Goal: Task Accomplishment & Management: Use online tool/utility

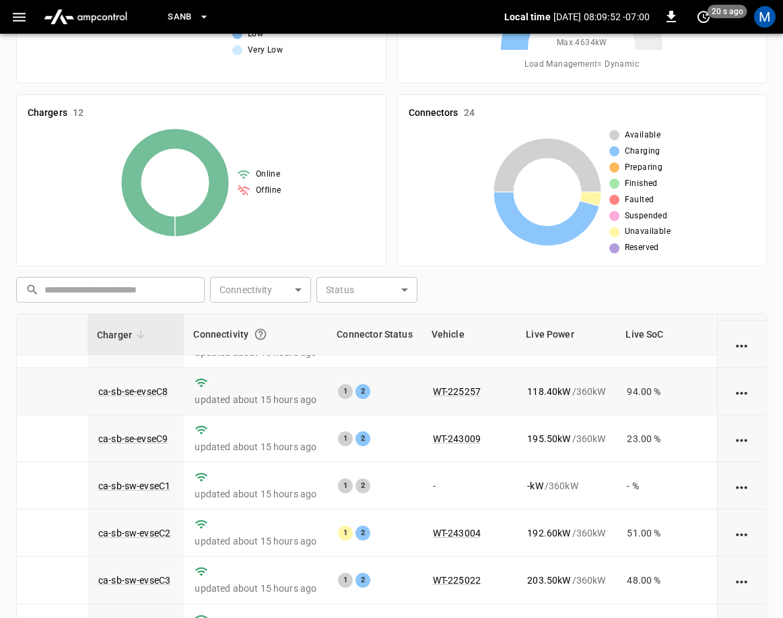
scroll to position [306, 0]
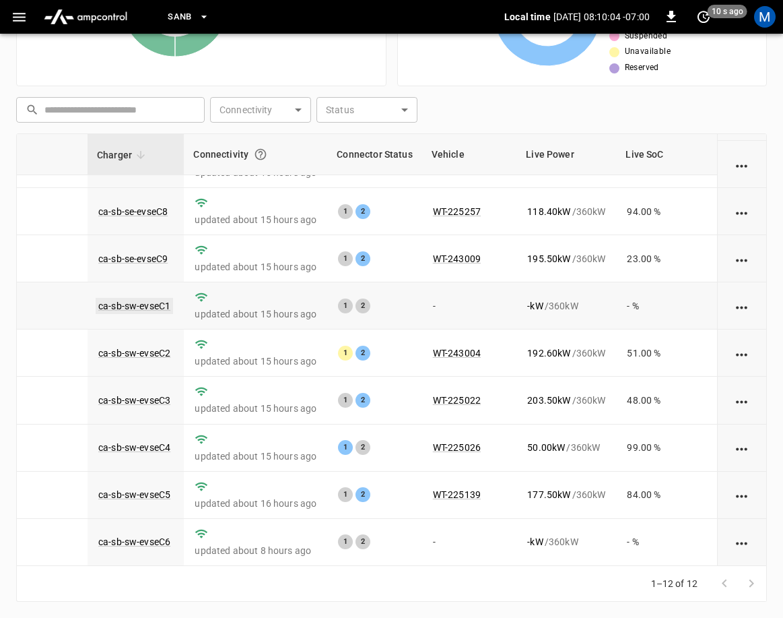
click at [141, 298] on link "ca-sb-sw-evseC1" at bounding box center [134, 306] width 77 height 16
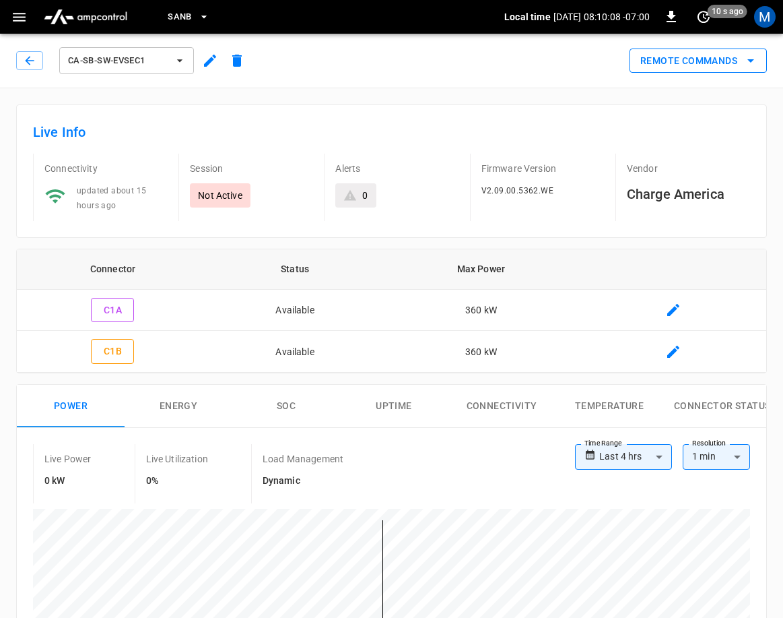
click at [740, 68] on button "Remote Commands" at bounding box center [698, 60] width 137 height 25
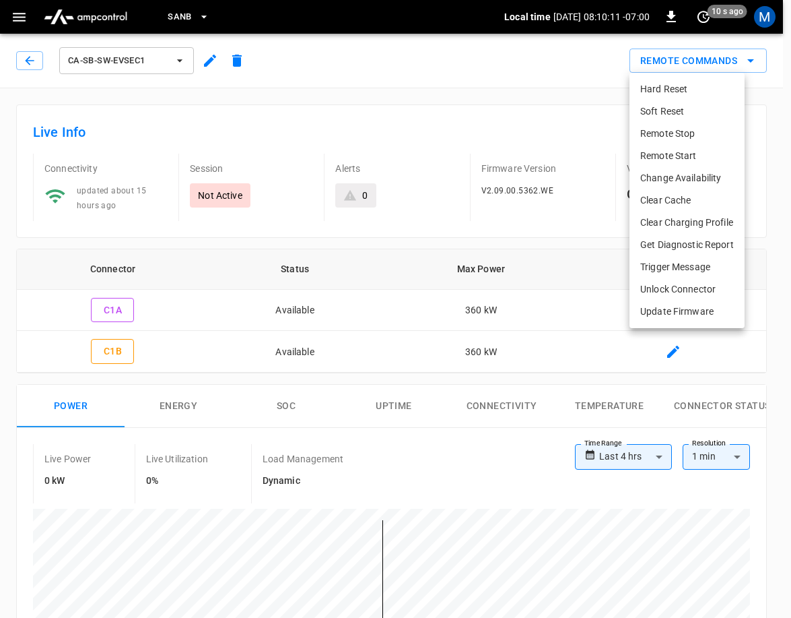
click at [662, 94] on li "Hard Reset" at bounding box center [687, 89] width 115 height 22
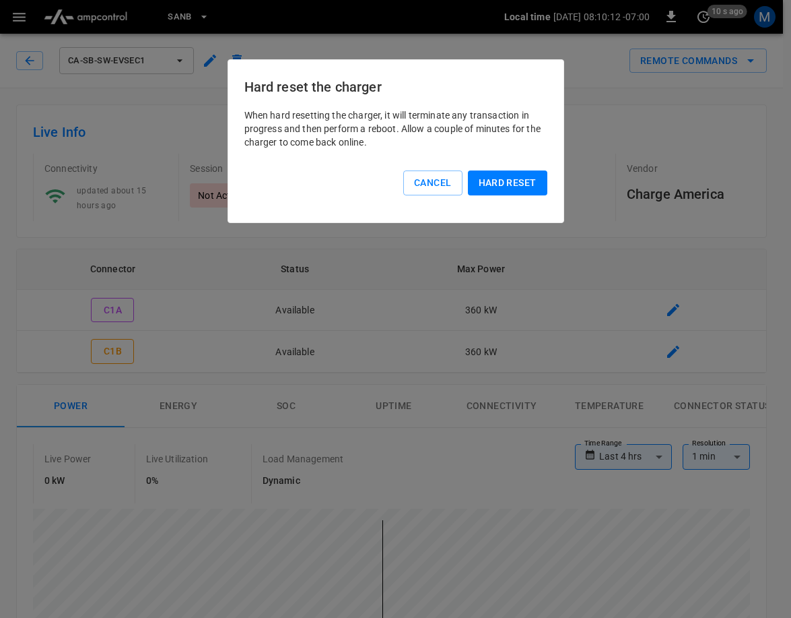
click at [515, 178] on button "Hard reset" at bounding box center [507, 182] width 79 height 25
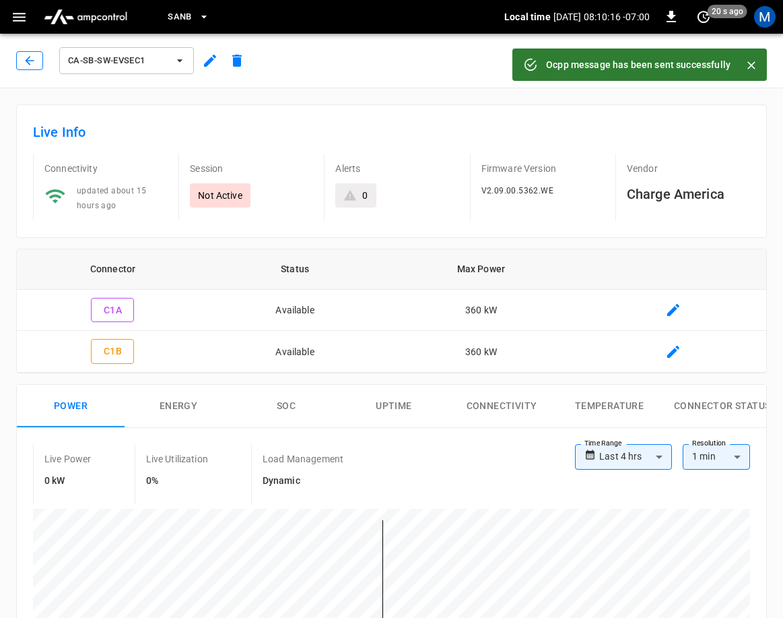
click at [28, 59] on icon "button" at bounding box center [29, 60] width 9 height 9
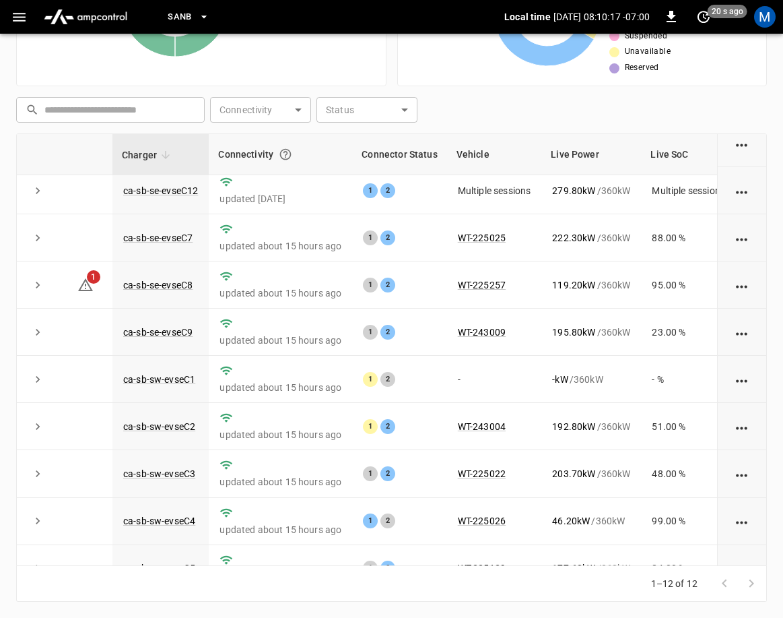
scroll to position [192, 0]
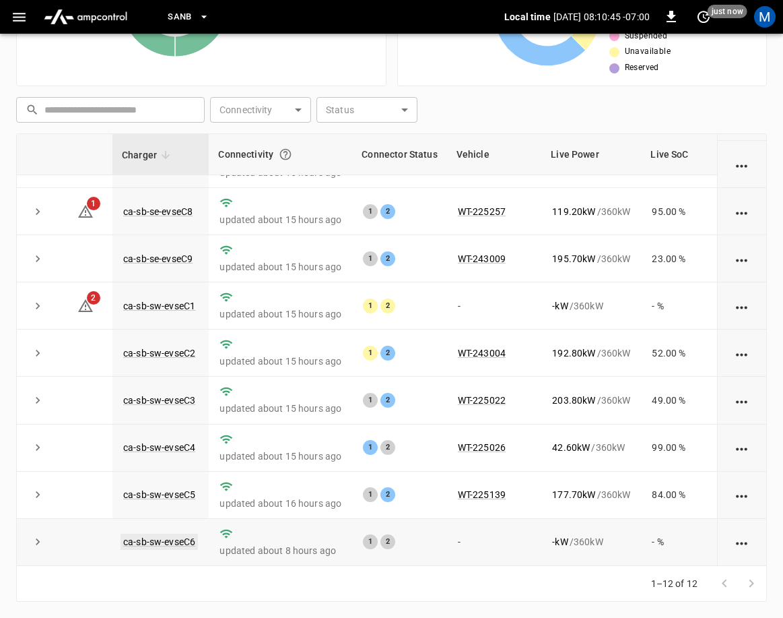
click at [164, 533] on link "ca-sb-sw-evseC6" at bounding box center [159, 541] width 77 height 16
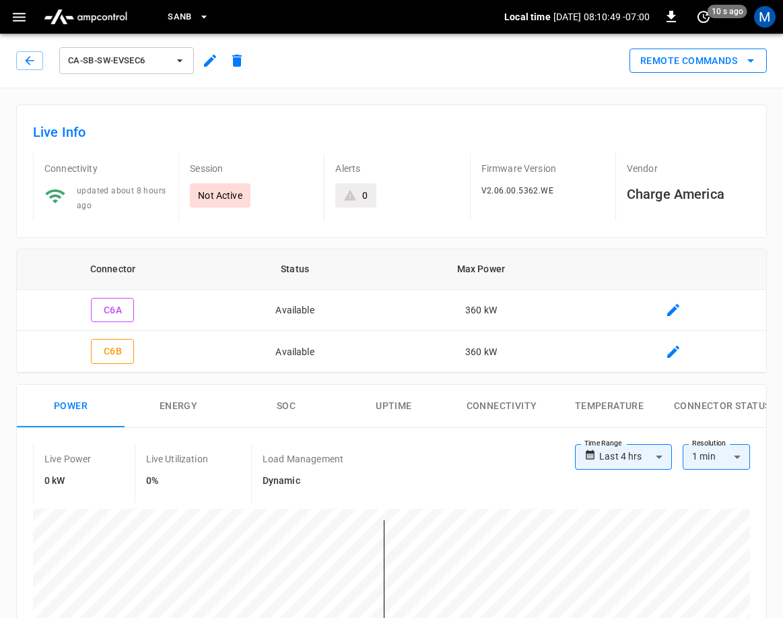
click at [694, 59] on button "Remote Commands" at bounding box center [698, 60] width 137 height 25
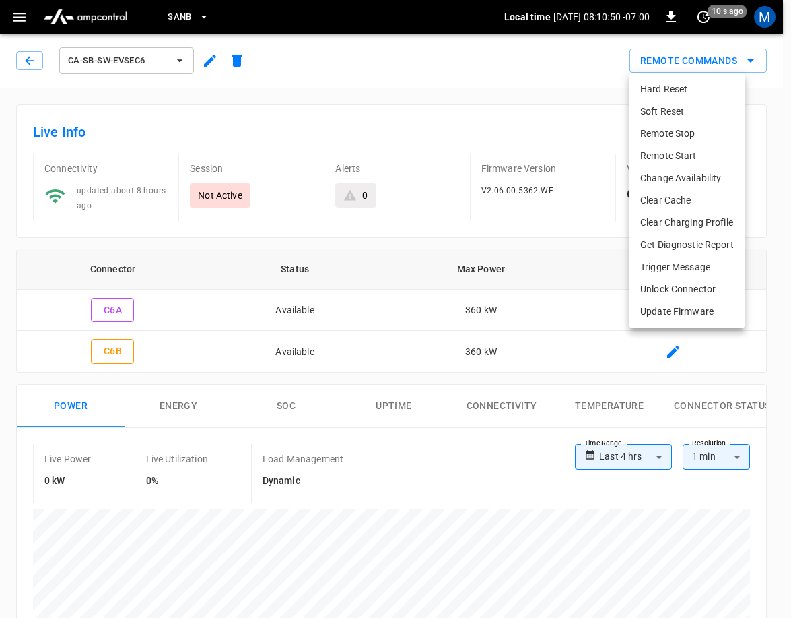
click at [665, 90] on li "Hard Reset" at bounding box center [687, 89] width 115 height 22
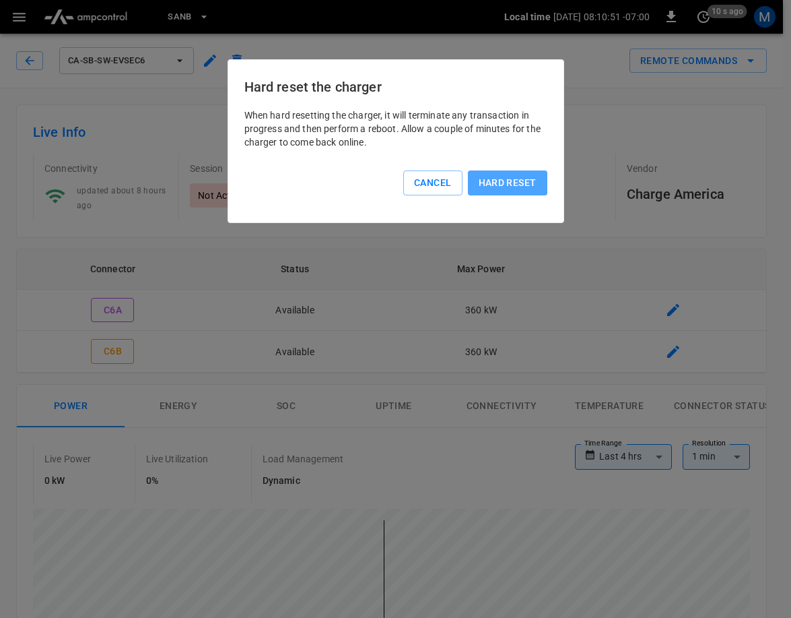
click at [511, 195] on button "Hard reset" at bounding box center [507, 182] width 79 height 25
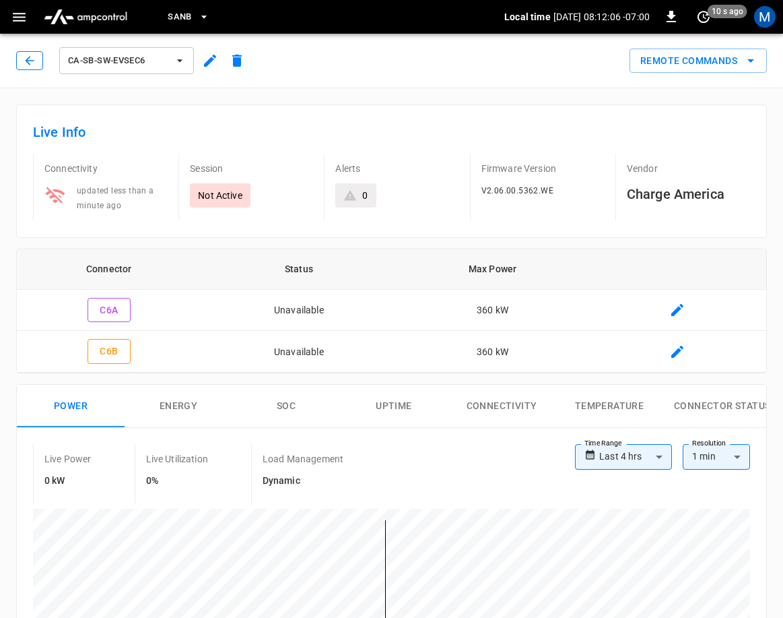
click at [26, 57] on icon "button" at bounding box center [29, 60] width 13 height 13
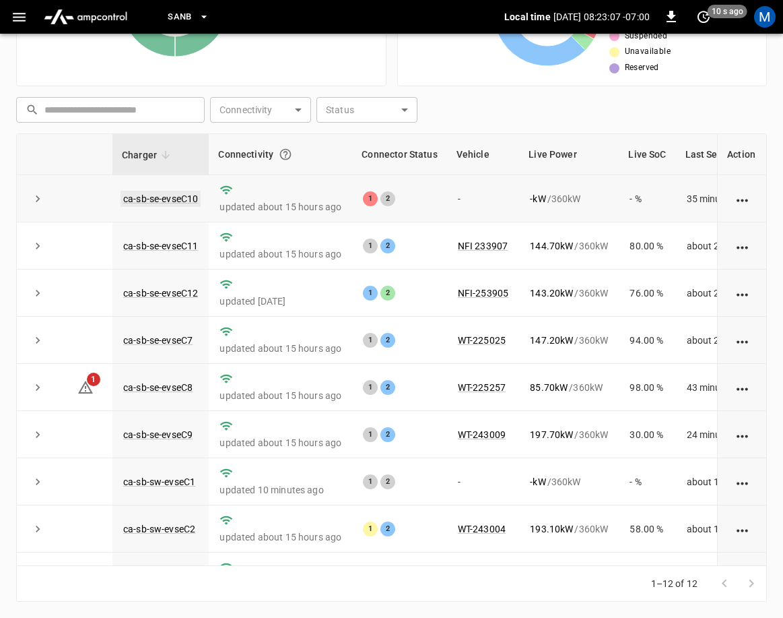
click at [164, 197] on link "ca-sb-se-evseC10" at bounding box center [161, 199] width 80 height 16
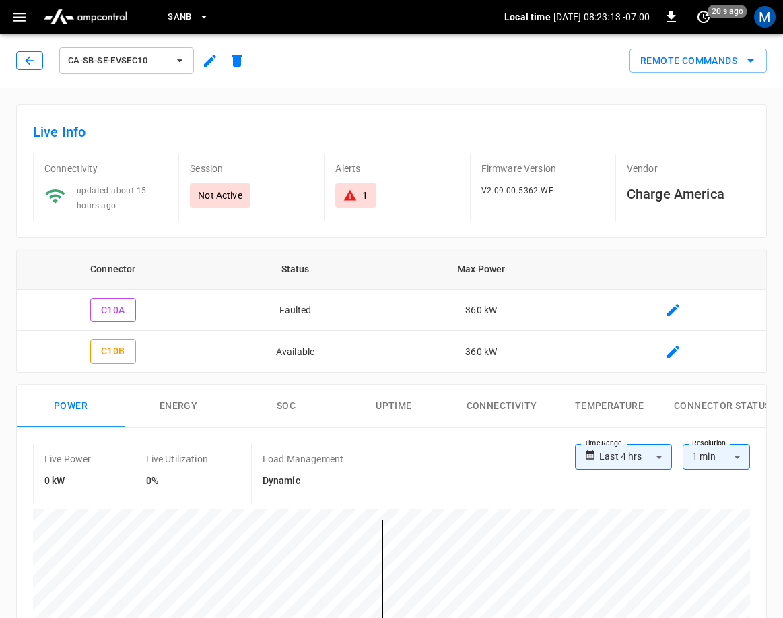
click at [30, 61] on icon "button" at bounding box center [29, 60] width 13 height 13
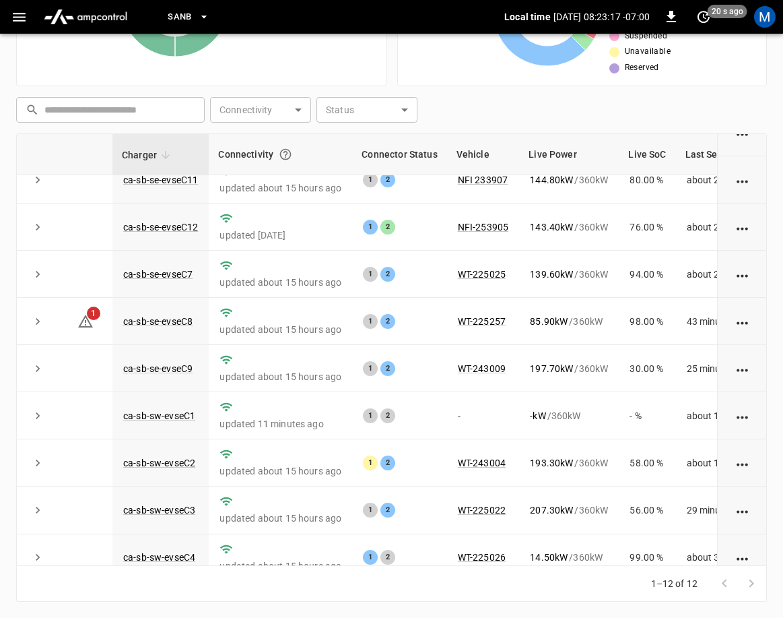
scroll to position [83, 0]
